Goal: Register for event/course

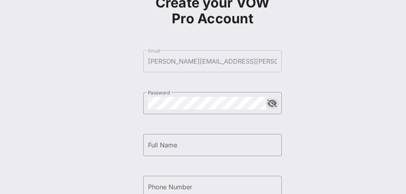
scroll to position [78, 0]
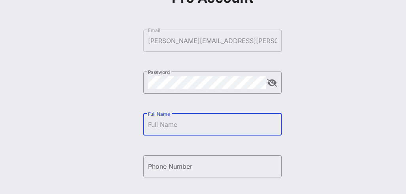
click at [177, 122] on input "Full Name" at bounding box center [212, 124] width 129 height 13
type input "[PERSON_NAME]"
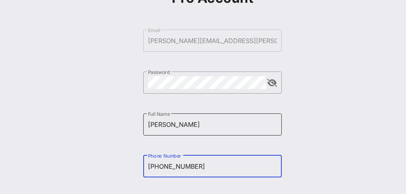
type input "[PHONE_NUMBER]"
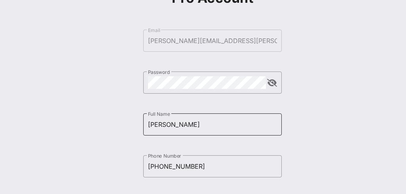
scroll to position [187, 0]
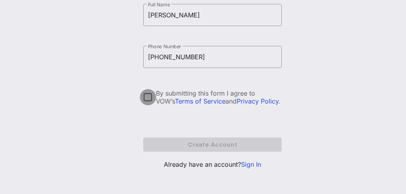
click at [149, 94] on div at bounding box center [147, 97] width 13 height 13
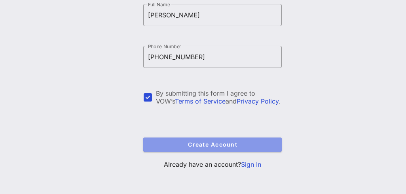
click at [199, 142] on span "Create Account" at bounding box center [212, 144] width 126 height 7
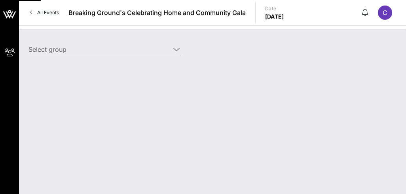
click at [199, 142] on div "Select group" at bounding box center [212, 111] width 387 height 165
type input "Citi (Builder) [[PERSON_NAME], [PERSON_NAME][EMAIL_ADDRESS][PERSON_NAME][DOMAIN…"
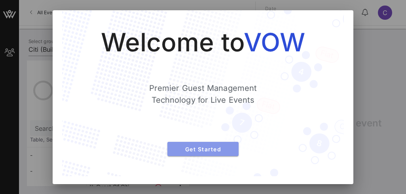
click at [200, 147] on span "Get Started" at bounding box center [203, 149] width 59 height 7
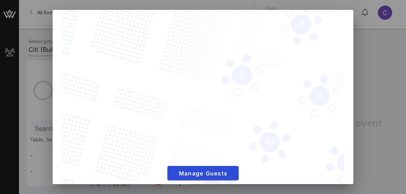
scroll to position [55, 0]
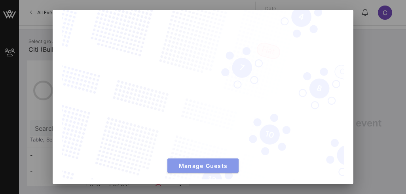
click at [204, 162] on span "Manage Guests" at bounding box center [203, 165] width 59 height 7
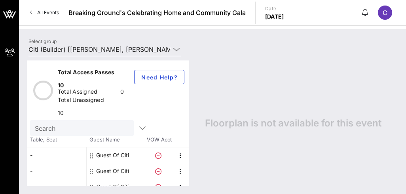
scroll to position [16, 0]
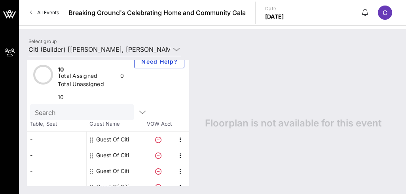
click at [89, 147] on div "Guest Of Citi" at bounding box center [116, 140] width 59 height 16
click at [106, 147] on div "Guest Of Citi" at bounding box center [112, 140] width 33 height 16
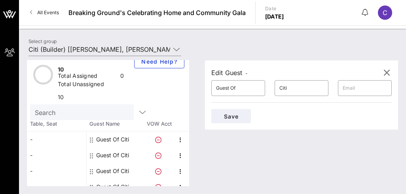
click at [106, 147] on div "Guest Of Citi" at bounding box center [112, 140] width 33 height 16
click at [249, 91] on input "Guest Of" at bounding box center [238, 88] width 44 height 13
type input "G"
type input "[PERSON_NAME]"
type input "F"
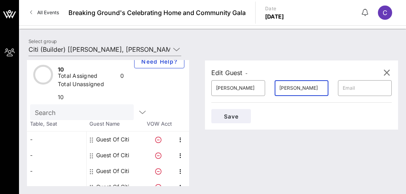
type input "[PERSON_NAME]"
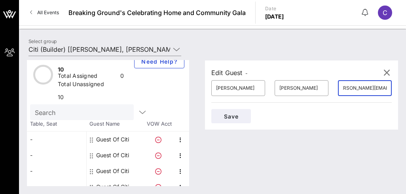
scroll to position [0, 11]
type input "[PERSON_NAME][EMAIL_ADDRESS][PERSON_NAME][DOMAIN_NAME]"
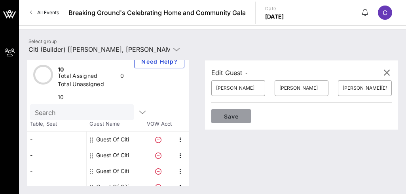
click at [232, 117] on span "Save" at bounding box center [230, 116] width 27 height 7
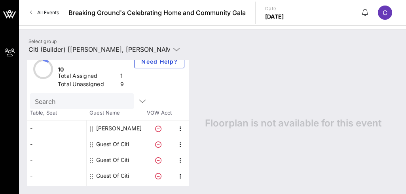
click at [111, 152] on div "Guest Of Citi" at bounding box center [112, 144] width 33 height 16
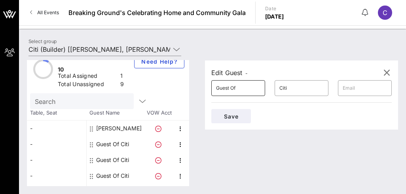
click at [241, 90] on input "Guest Of" at bounding box center [238, 88] width 44 height 13
type input "G"
type input "Thu"
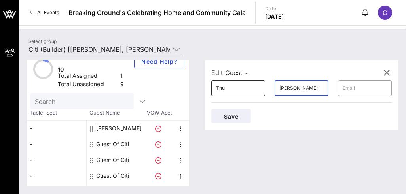
type input "[PERSON_NAME]"
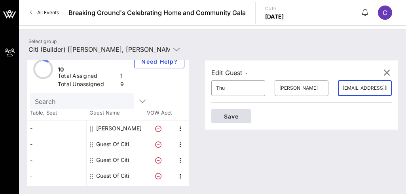
type input "[EMAIL_ADDRESS][PERSON_NAME][DOMAIN_NAME]"
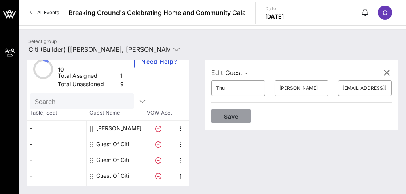
click at [230, 115] on span "Save" at bounding box center [230, 116] width 27 height 7
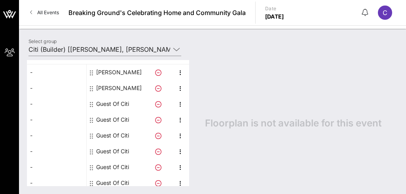
scroll to position [98, 0]
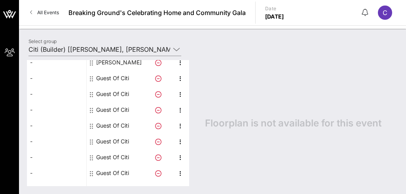
click at [108, 86] on div "Guest Of Citi" at bounding box center [112, 78] width 33 height 16
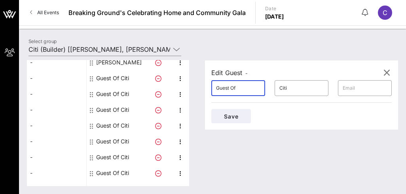
click at [240, 91] on input "Guest Of" at bounding box center [238, 88] width 44 height 13
type input "G"
type input "[PERSON_NAME]"
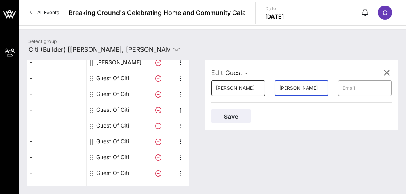
type input "[PERSON_NAME]"
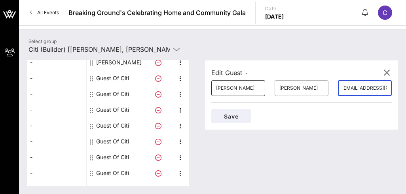
scroll to position [0, 5]
type input "[EMAIL_ADDRESS][PERSON_NAME][DOMAIN_NAME]"
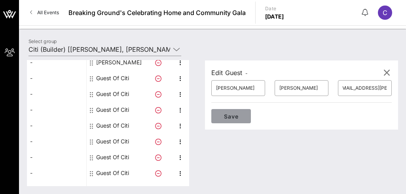
scroll to position [0, 0]
click at [234, 118] on span "Save" at bounding box center [230, 116] width 27 height 7
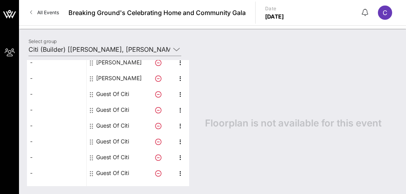
click at [120, 102] on div "Guest Of Citi" at bounding box center [112, 94] width 33 height 16
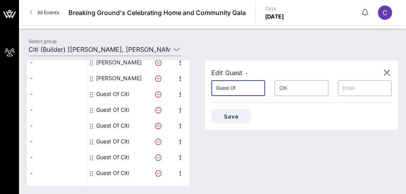
click at [246, 91] on input "Guest Of" at bounding box center [238, 88] width 44 height 13
type input "G"
type input "[PERSON_NAME]"
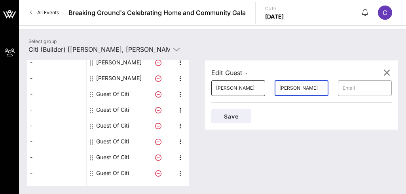
type input "[PERSON_NAME]"
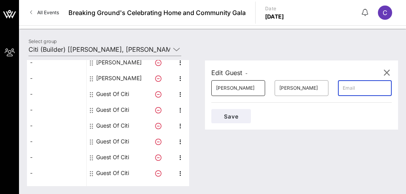
paste input "d"
type input "[PERSON_NAME][EMAIL_ADDRESS][PERSON_NAME][DOMAIN_NAME]"
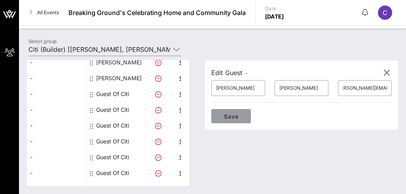
scroll to position [0, 0]
click at [225, 116] on span "Save" at bounding box center [230, 116] width 27 height 7
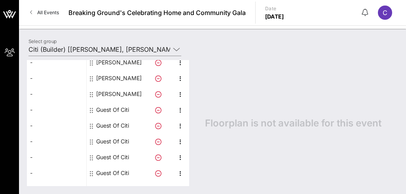
click at [113, 118] on div "Guest Of Citi" at bounding box center [112, 110] width 33 height 16
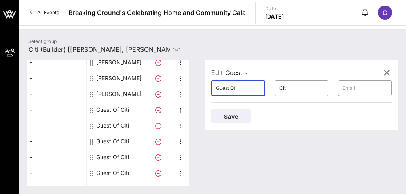
click at [253, 89] on input "Guest Of" at bounding box center [238, 88] width 44 height 13
type input "G"
type input "[PERSON_NAME]"
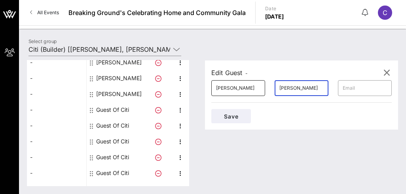
type input "[PERSON_NAME]"
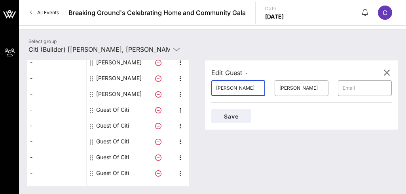
type input "[PERSON_NAME]"
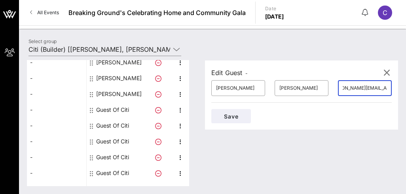
scroll to position [0, 19]
type input "[PERSON_NAME][EMAIL_ADDRESS][PERSON_NAME][DOMAIN_NAME]"
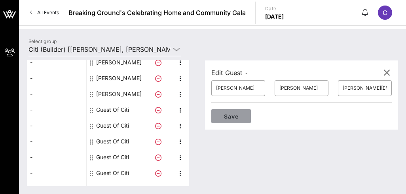
click at [230, 114] on span "Save" at bounding box center [230, 116] width 27 height 7
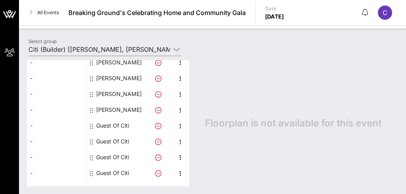
click at [119, 134] on div "Guest Of Citi" at bounding box center [112, 126] width 33 height 16
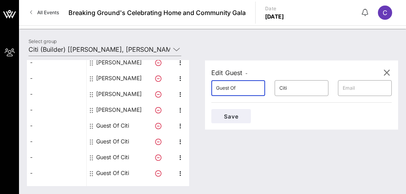
click at [238, 87] on input "Guest Of" at bounding box center [238, 88] width 44 height 13
type input "G"
type input "[PERSON_NAME]"
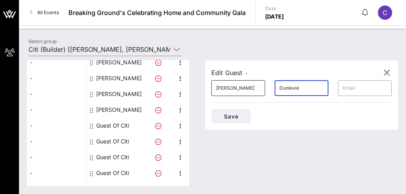
type input "Dunlevie"
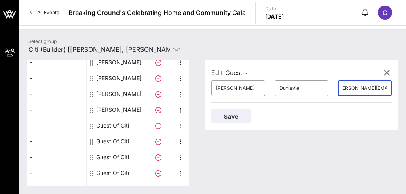
scroll to position [0, 9]
type input "[PERSON_NAME][EMAIL_ADDRESS][PERSON_NAME][DOMAIN_NAME]"
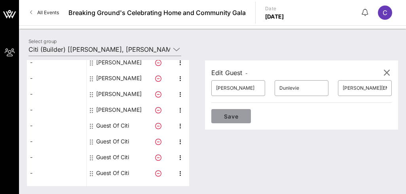
click at [225, 113] on span "Save" at bounding box center [230, 116] width 27 height 7
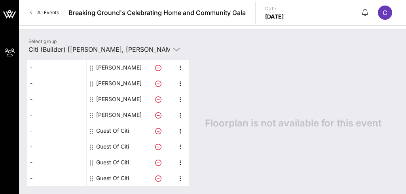
scroll to position [136, 0]
click at [174, 49] on icon at bounding box center [176, 49] width 7 height 9
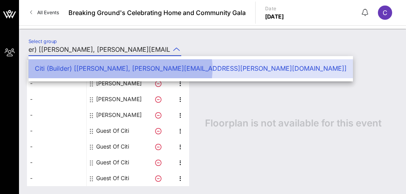
click at [147, 73] on div "Citi (Builder) [[PERSON_NAME], [PERSON_NAME][EMAIL_ADDRESS][PERSON_NAME][DOMAIN…" at bounding box center [191, 68] width 312 height 17
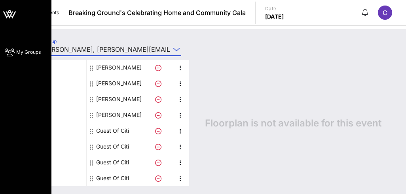
scroll to position [0, 0]
click at [9, 52] on icon at bounding box center [10, 52] width 10 height 1
click at [31, 52] on span "My Groups" at bounding box center [28, 52] width 25 height 7
click at [11, 16] on icon at bounding box center [9, 14] width 19 height 19
